Goal: Task Accomplishment & Management: Manage account settings

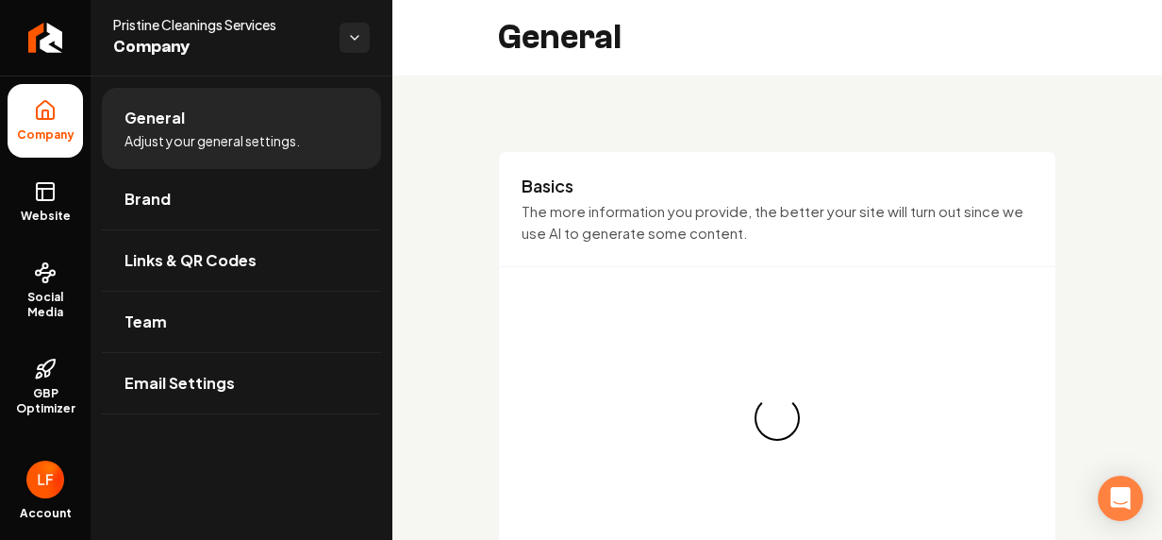
click at [32, 477] on img "Open user button" at bounding box center [45, 479] width 38 height 38
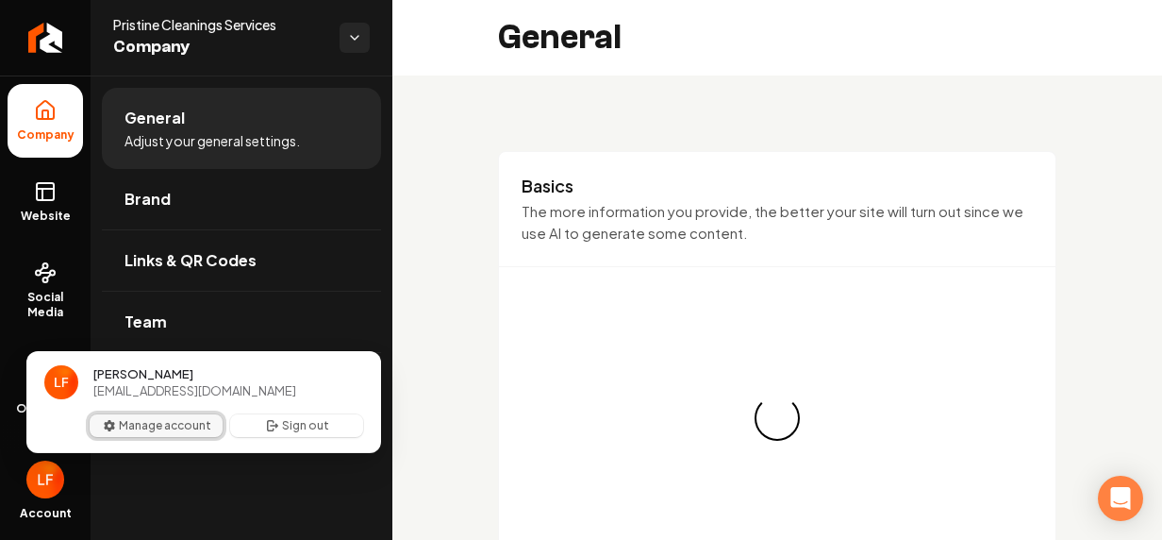
click at [161, 415] on button "Manage account" at bounding box center [156, 425] width 133 height 23
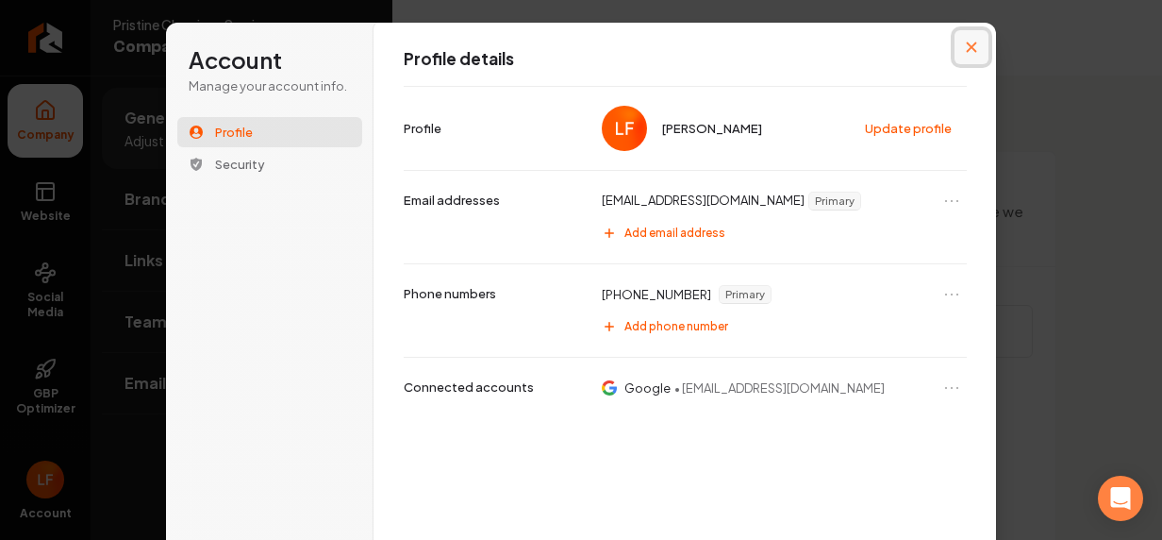
click at [967, 42] on icon "Close modal" at bounding box center [972, 47] width 10 height 10
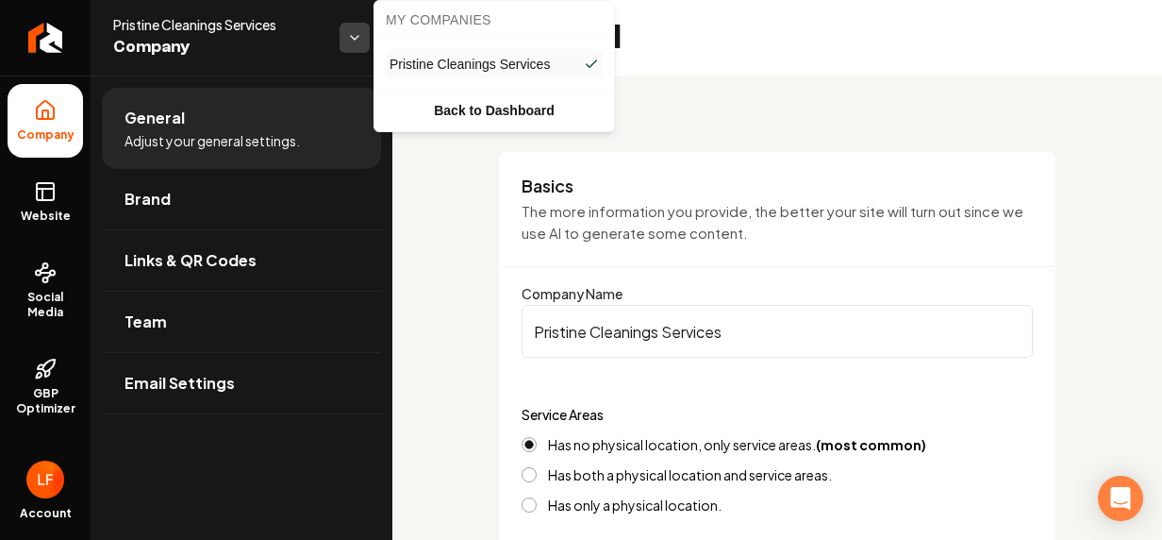
click at [354, 38] on html "Company Website Social Media GBP Optimizer Ads Account Pristine Cleanings Servi…" at bounding box center [581, 270] width 1162 height 540
click at [349, 38] on html "Company Website Social Media GBP Optimizer Ads Account Pristine Cleanings Servi…" at bounding box center [581, 270] width 1162 height 540
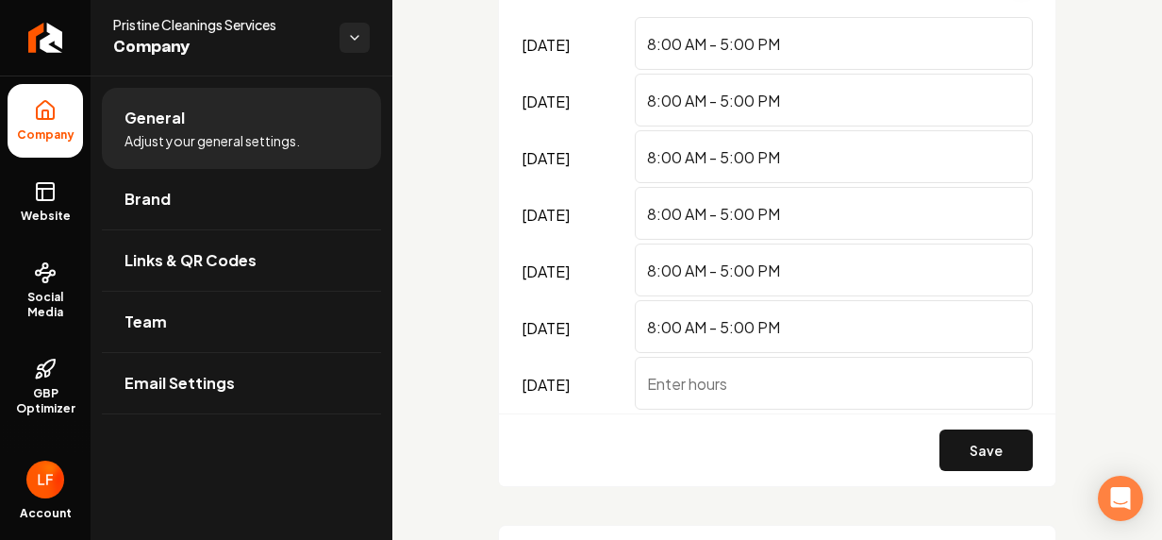
scroll to position [1253, 0]
click at [785, 393] on input "[DATE]" at bounding box center [834, 381] width 398 height 53
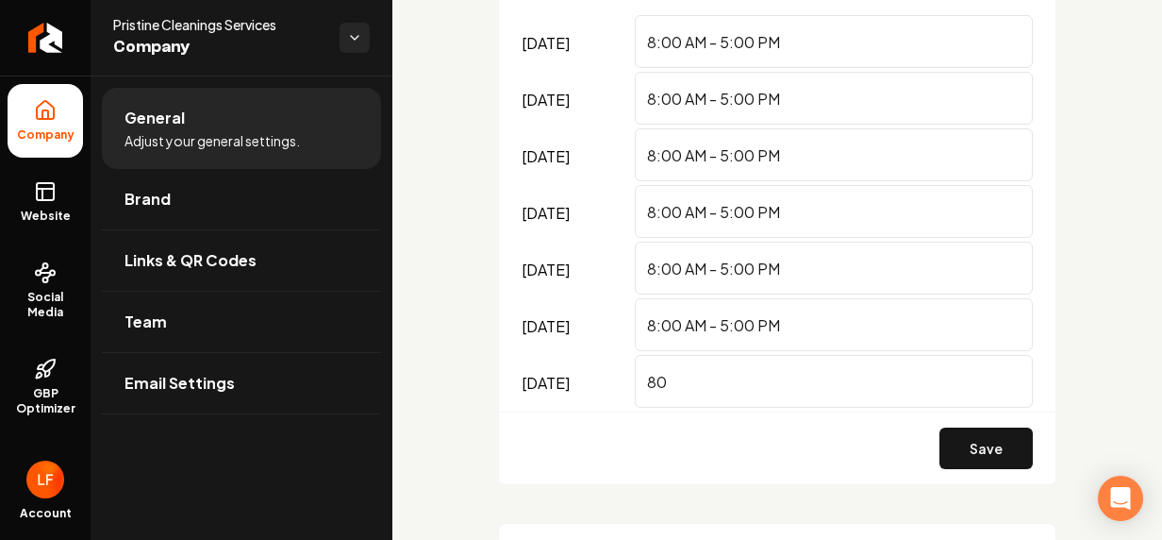
type input "8"
click at [959, 445] on button "Save" at bounding box center [986, 448] width 93 height 42
click at [715, 379] on input "8:00AM-5:00PM" at bounding box center [834, 381] width 398 height 53
click at [702, 381] on input "8:00AM- 5:00PM" at bounding box center [834, 381] width 398 height 53
click at [940, 434] on button "Save" at bounding box center [986, 448] width 93 height 42
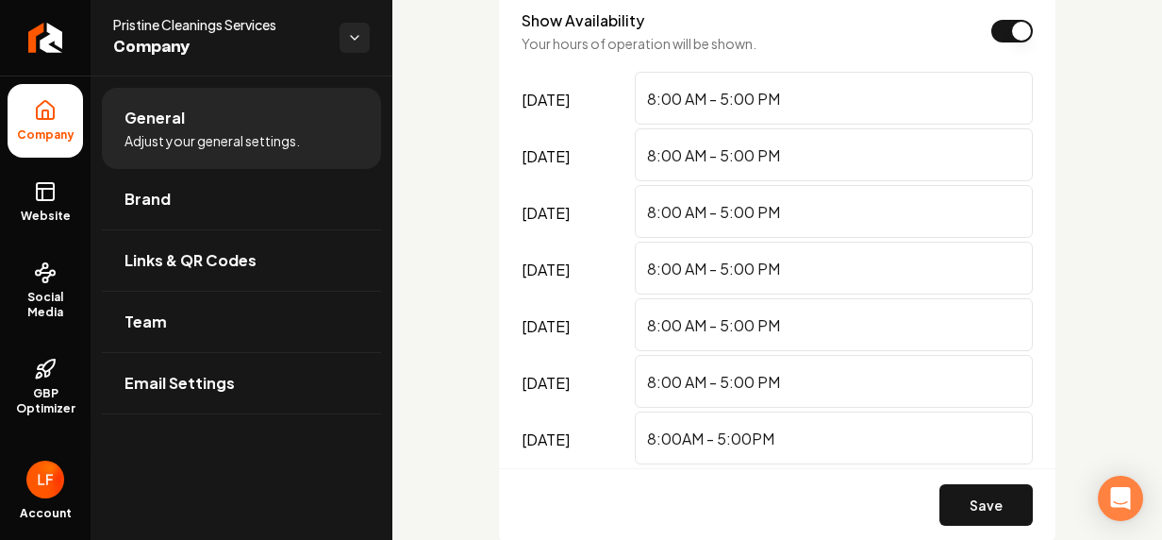
scroll to position [1195, 0]
click at [684, 438] on input "8:00AM - 5:00PM" at bounding box center [834, 438] width 398 height 53
click at [757, 433] on input "8:00 AM - 5:00PM" at bounding box center [834, 438] width 398 height 53
type input "8:00 AM - 5:00 PM"
click at [981, 481] on div "Save" at bounding box center [777, 505] width 557 height 73
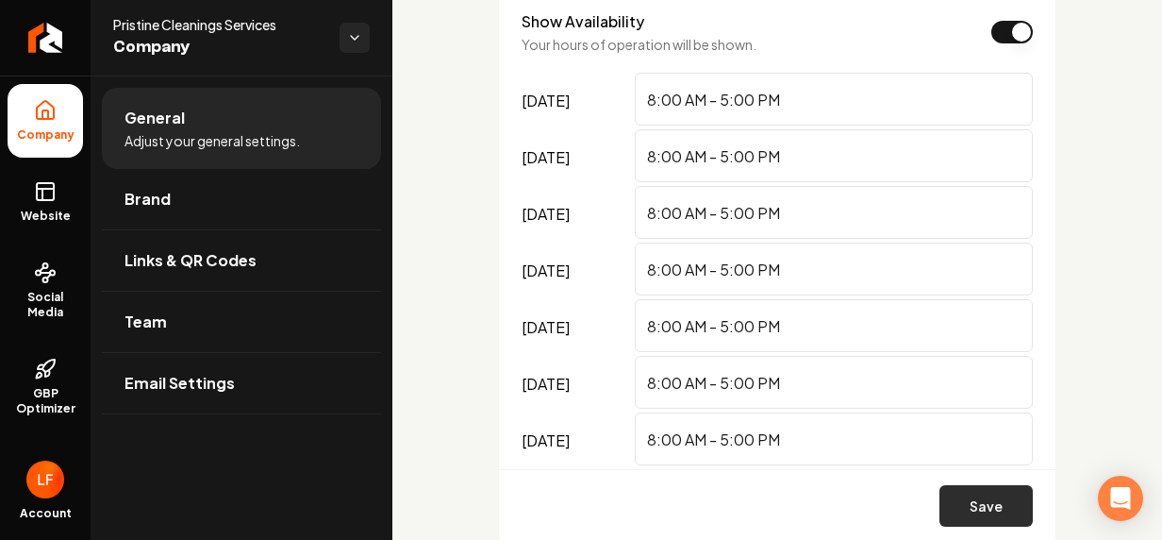
click at [981, 502] on button "Save" at bounding box center [986, 506] width 93 height 42
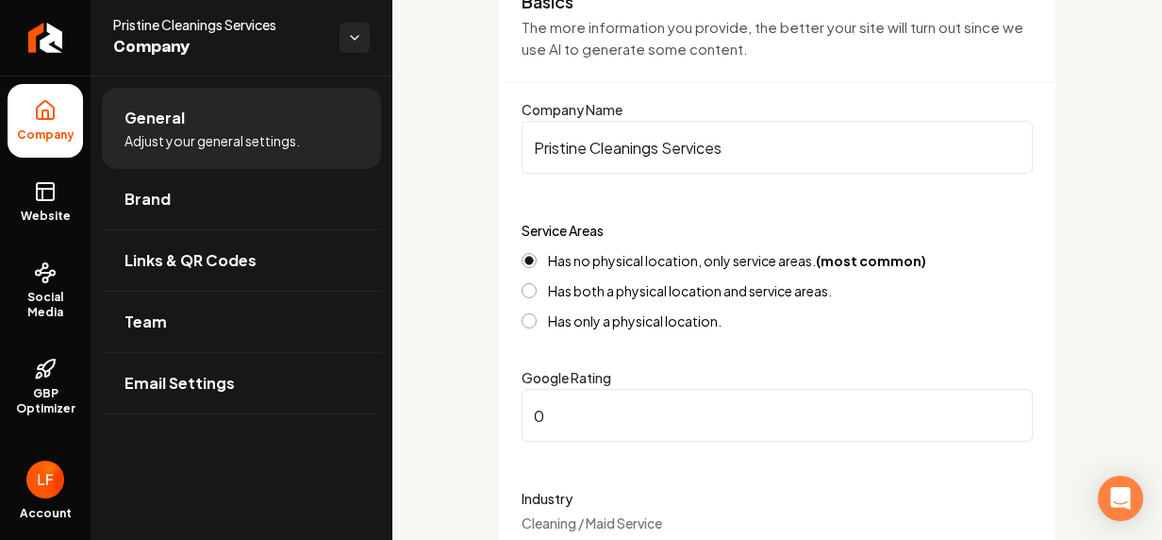
scroll to position [185, 0]
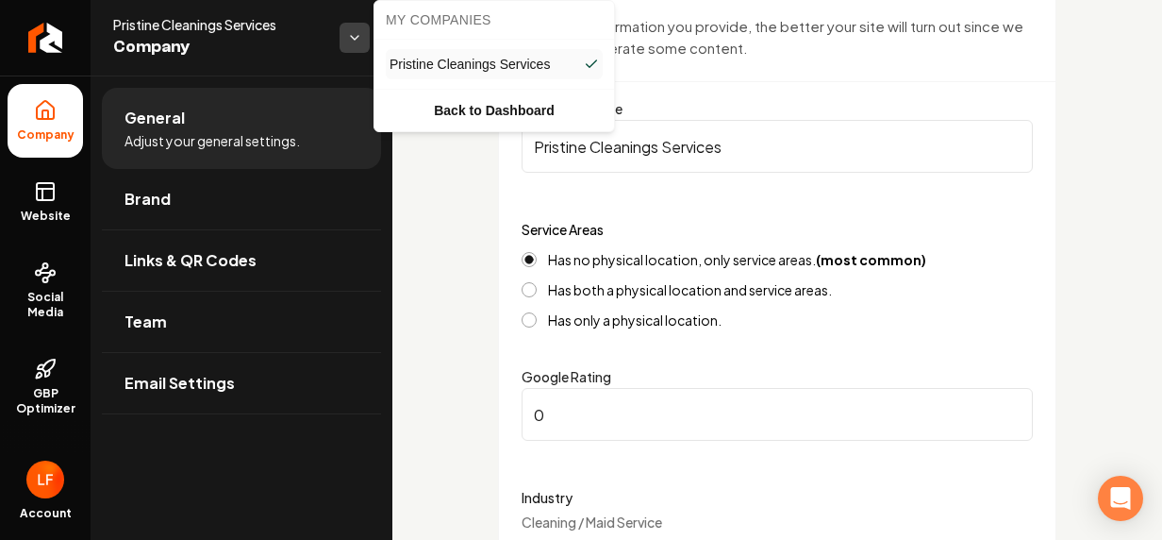
click at [345, 34] on html "Company Website Social Media GBP Optimizer Ads Account Pristine Cleanings Servi…" at bounding box center [581, 270] width 1162 height 540
click at [40, 472] on html "Company Website Social Media GBP Optimizer Ads Account Pristine Cleanings Servi…" at bounding box center [581, 270] width 1162 height 540
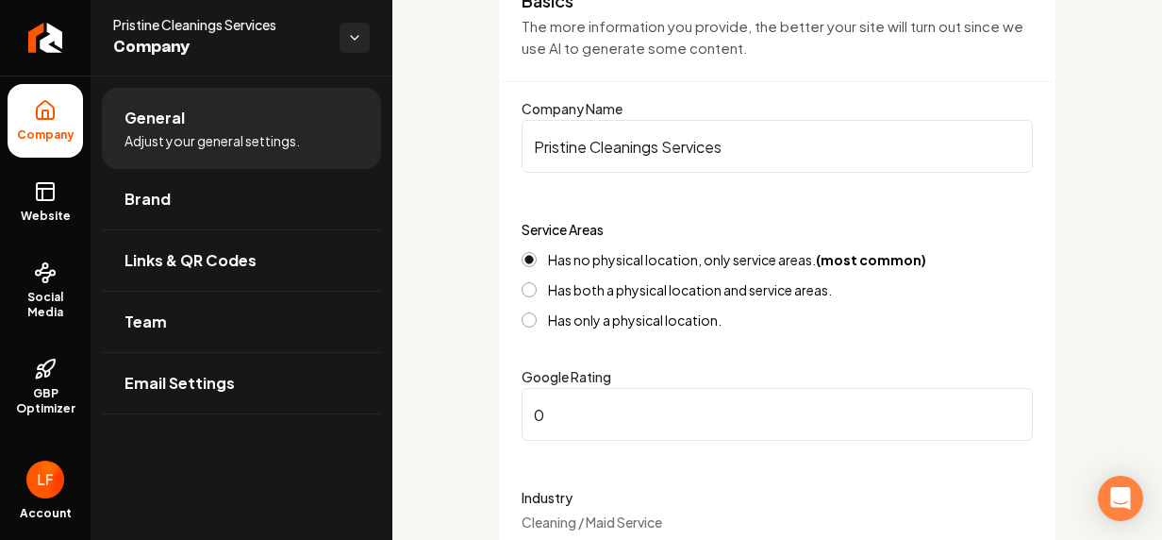
click at [42, 477] on img "Open user button" at bounding box center [45, 479] width 38 height 38
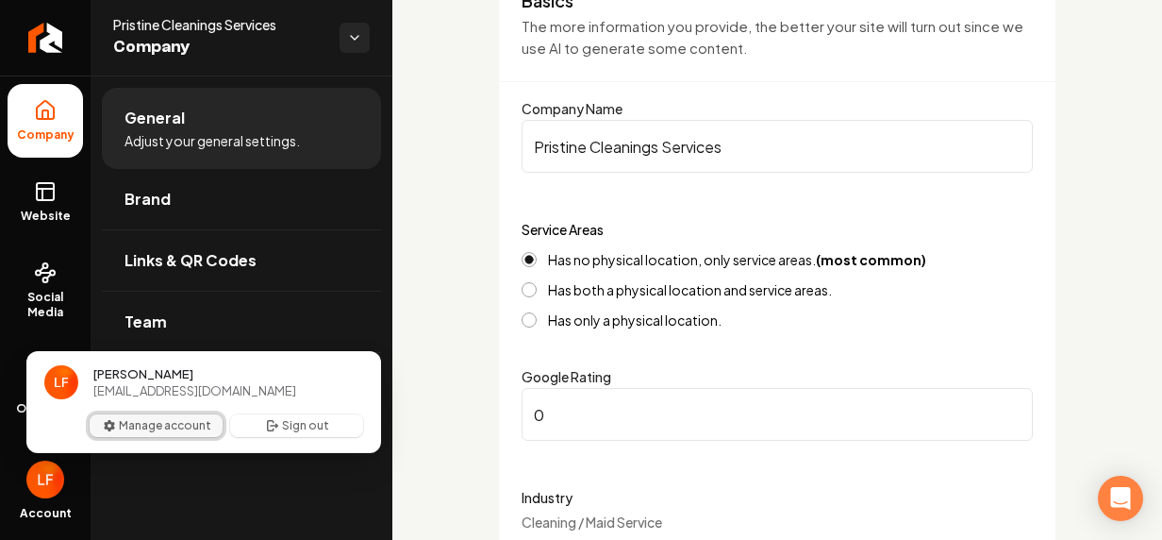
click at [160, 418] on button "Manage account" at bounding box center [156, 425] width 133 height 23
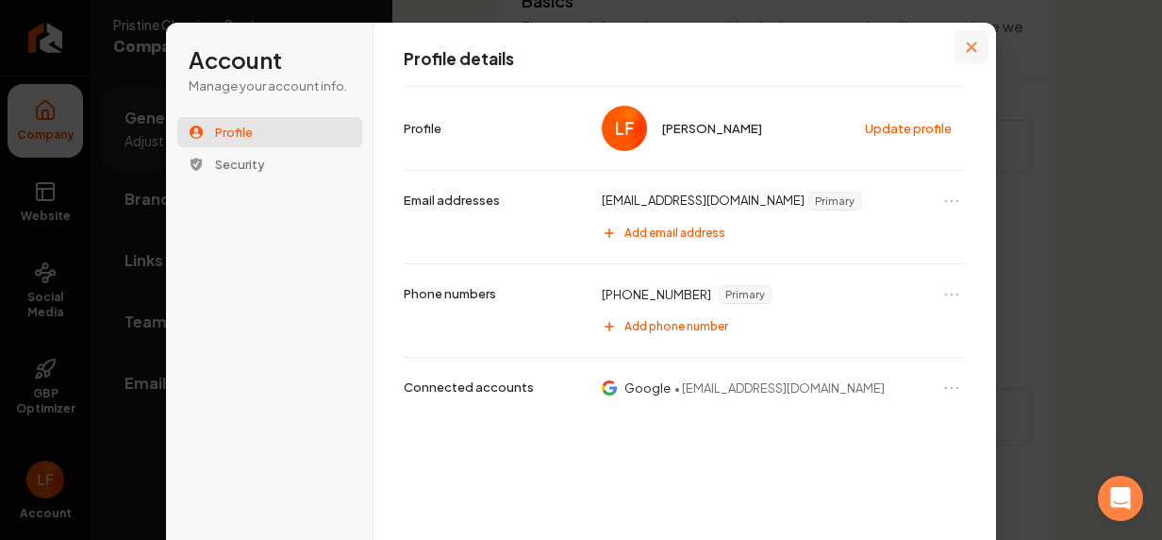
click at [966, 43] on icon "Close modal" at bounding box center [971, 47] width 11 height 11
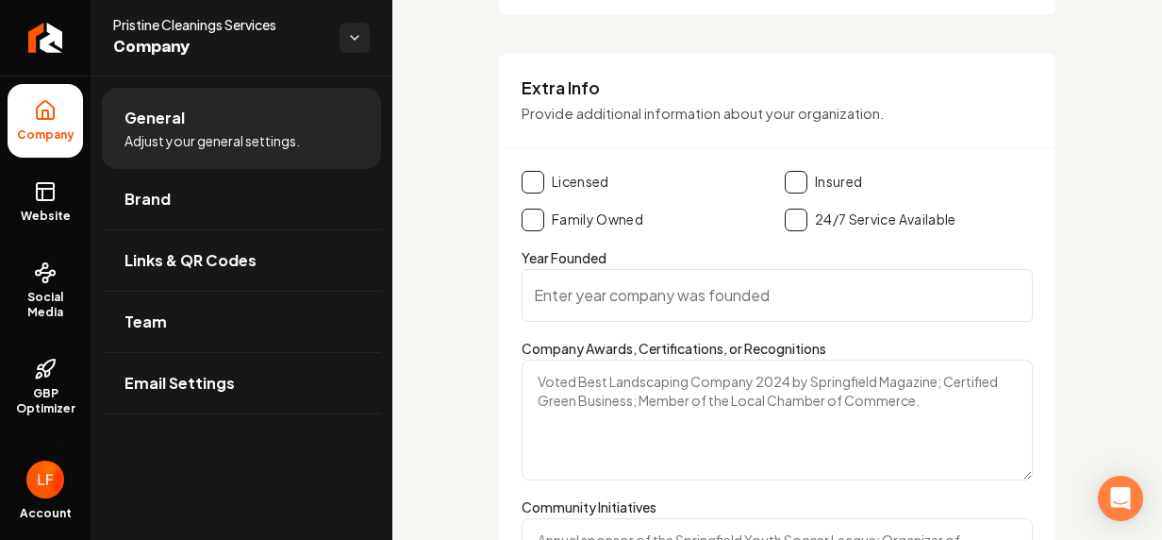
scroll to position [2905, 0]
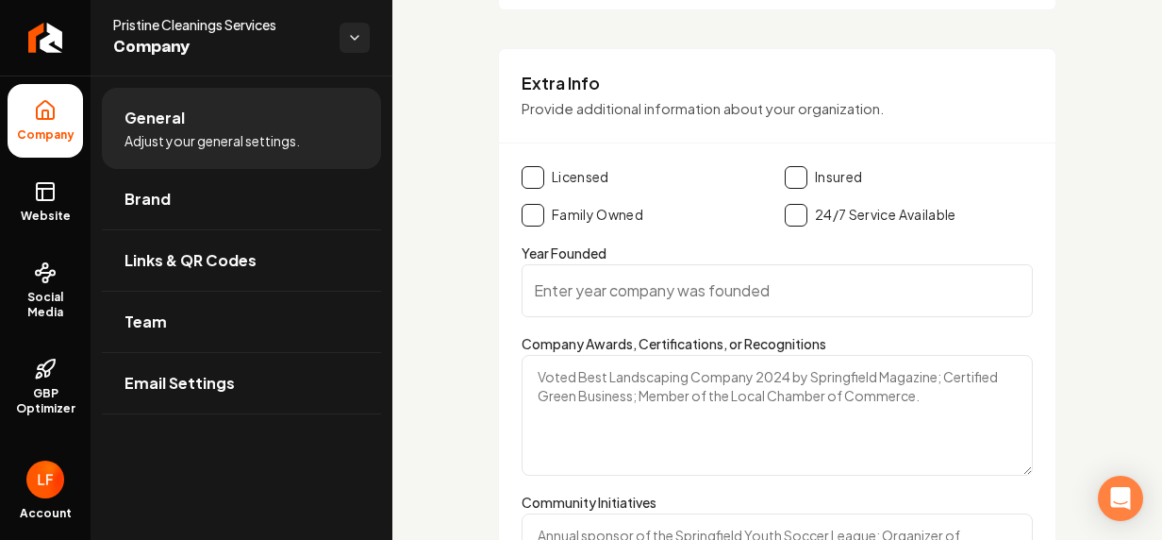
click at [530, 208] on button "Main content area" at bounding box center [533, 215] width 23 height 23
click at [641, 289] on input "Year Founded" at bounding box center [777, 290] width 511 height 53
type input "2025"
click at [789, 166] on button "Main content area" at bounding box center [796, 177] width 23 height 23
click at [526, 173] on button "Main content area" at bounding box center [533, 177] width 23 height 23
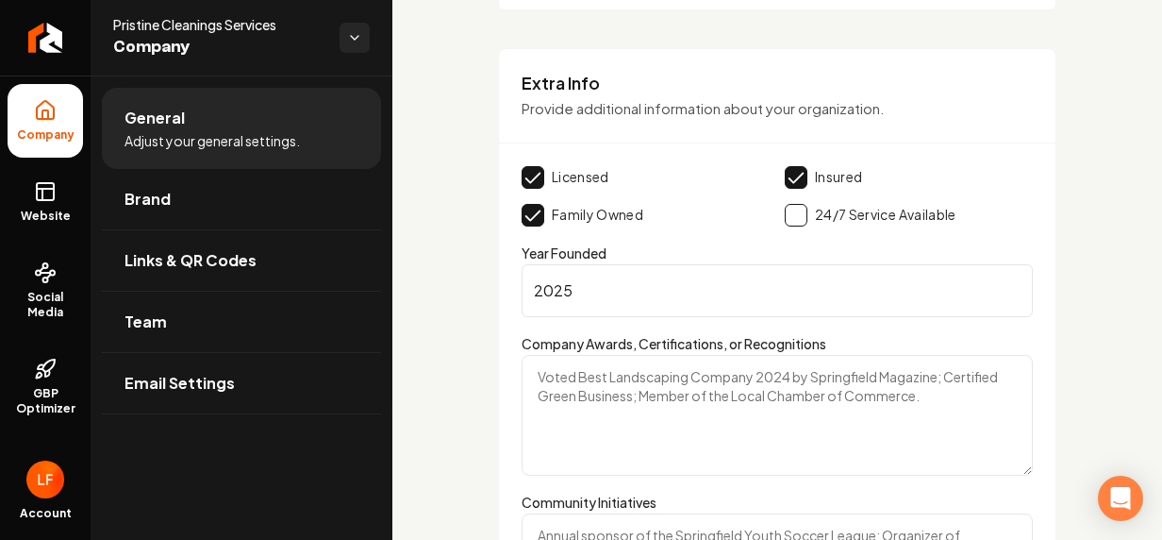
click at [541, 166] on button "Main content area" at bounding box center [533, 177] width 23 height 23
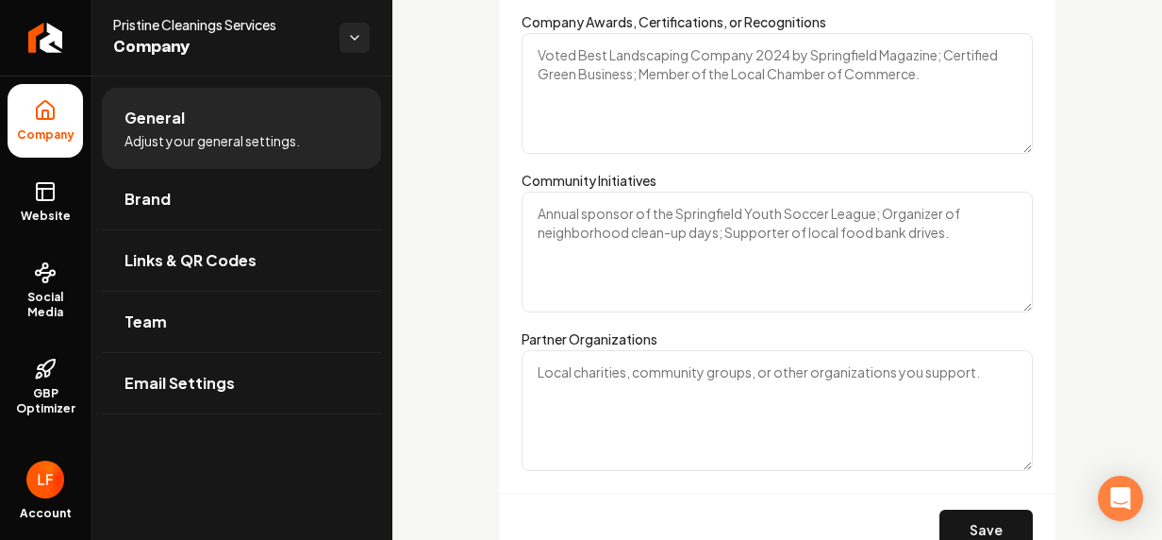
scroll to position [3324, 0]
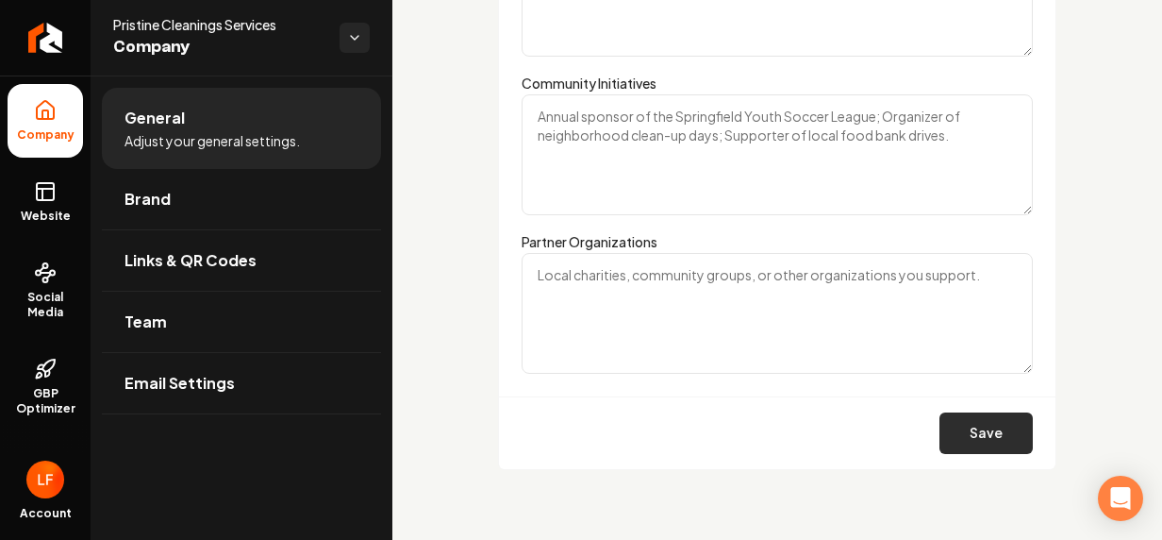
click at [968, 430] on button "Save" at bounding box center [986, 433] width 93 height 42
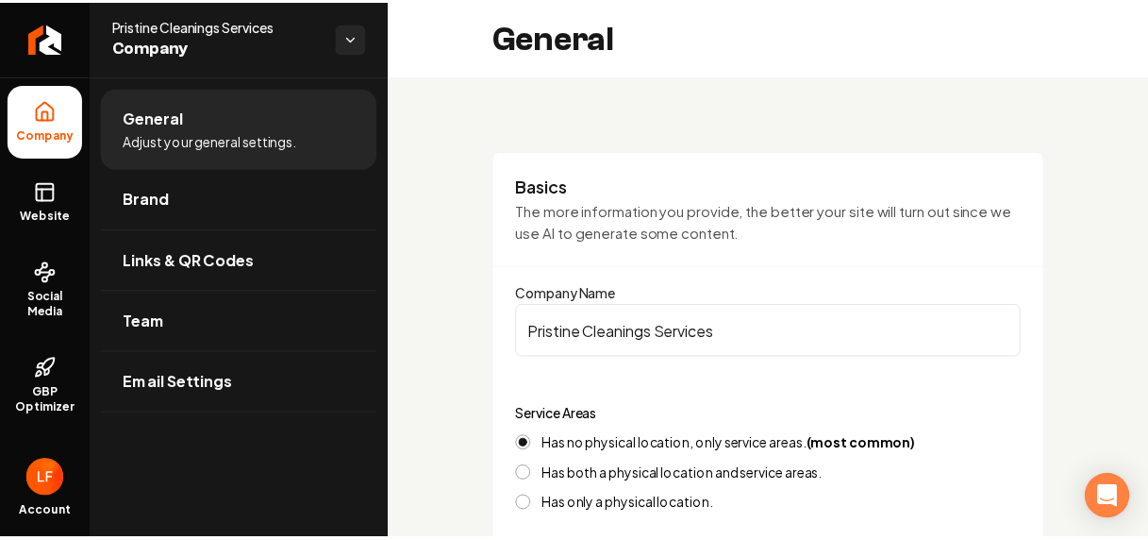
scroll to position [0, 0]
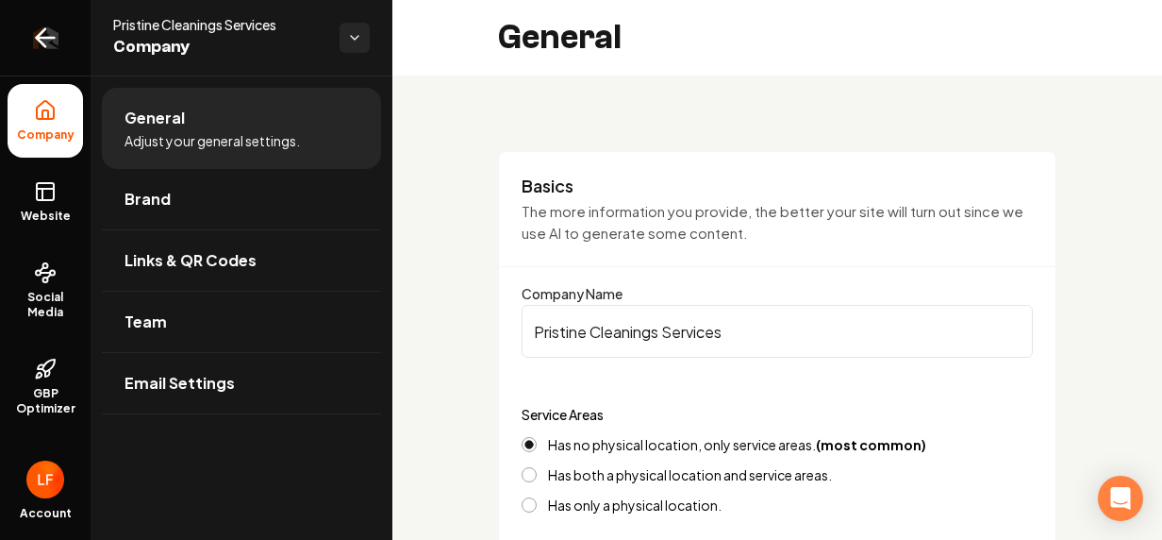
click at [42, 30] on icon "Return to dashboard" at bounding box center [41, 38] width 8 height 18
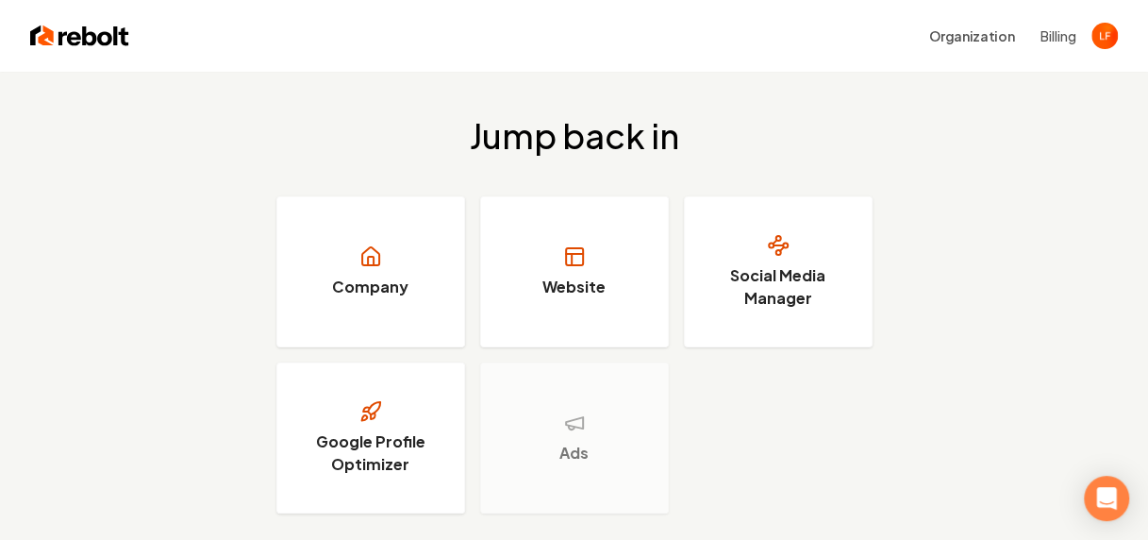
click at [1057, 30] on button "Billing" at bounding box center [1058, 35] width 36 height 19
